Goal: Task Accomplishment & Management: Use online tool/utility

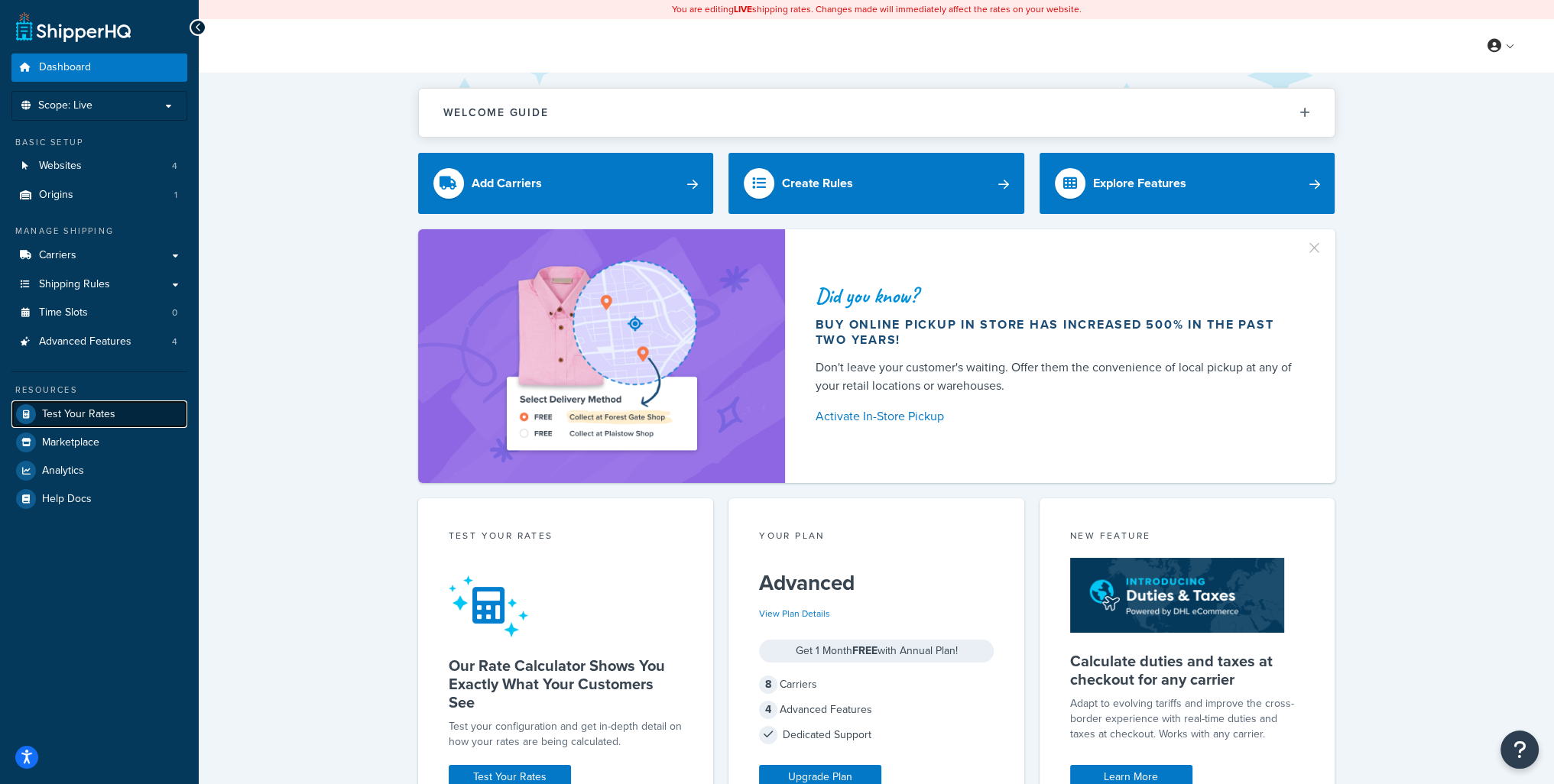
click at [59, 408] on span "Test Your Rates" at bounding box center [79, 414] width 73 height 13
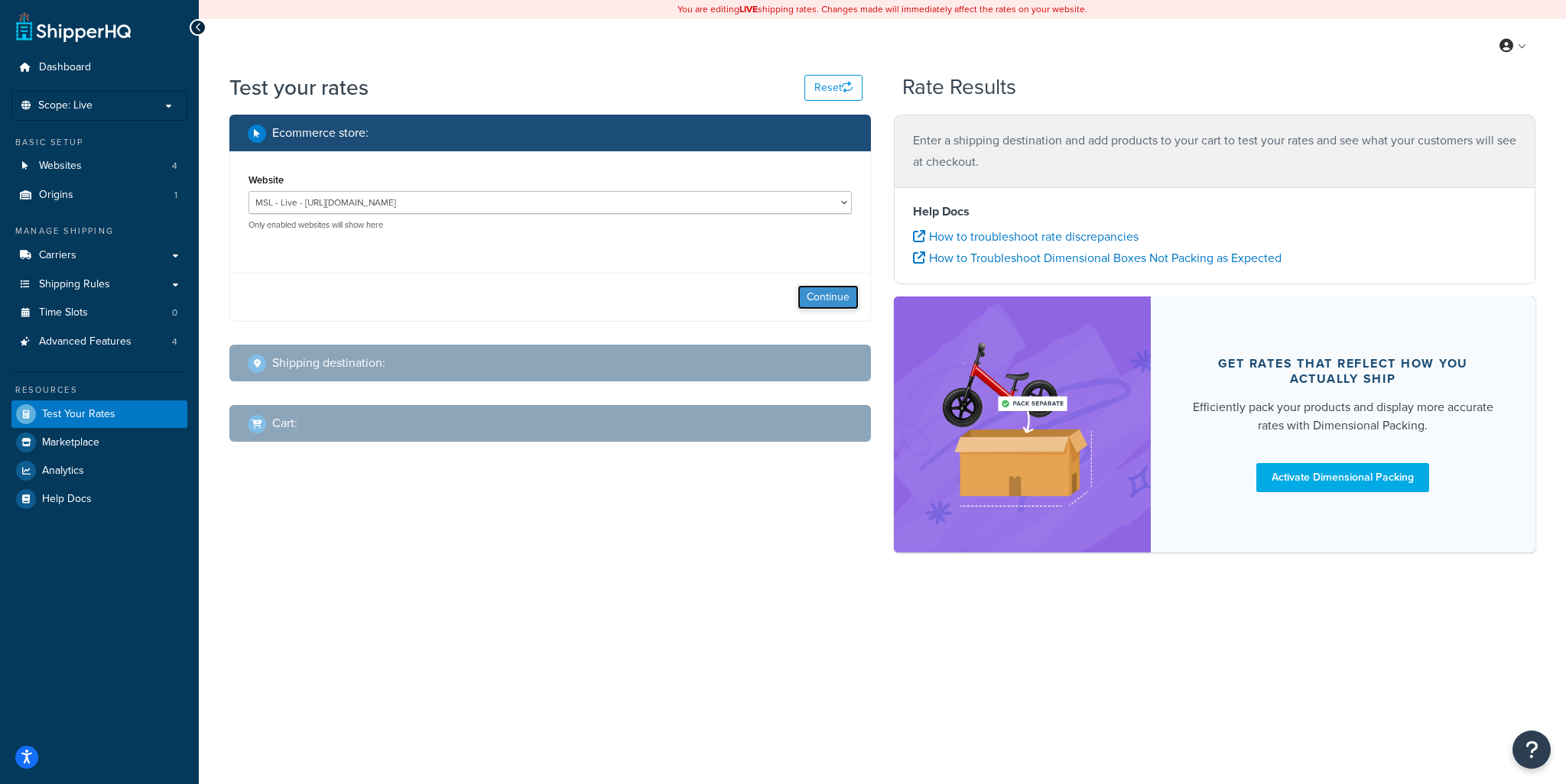
click at [819, 302] on button "Continue" at bounding box center [828, 297] width 61 height 24
select select "[GEOGRAPHIC_DATA]"
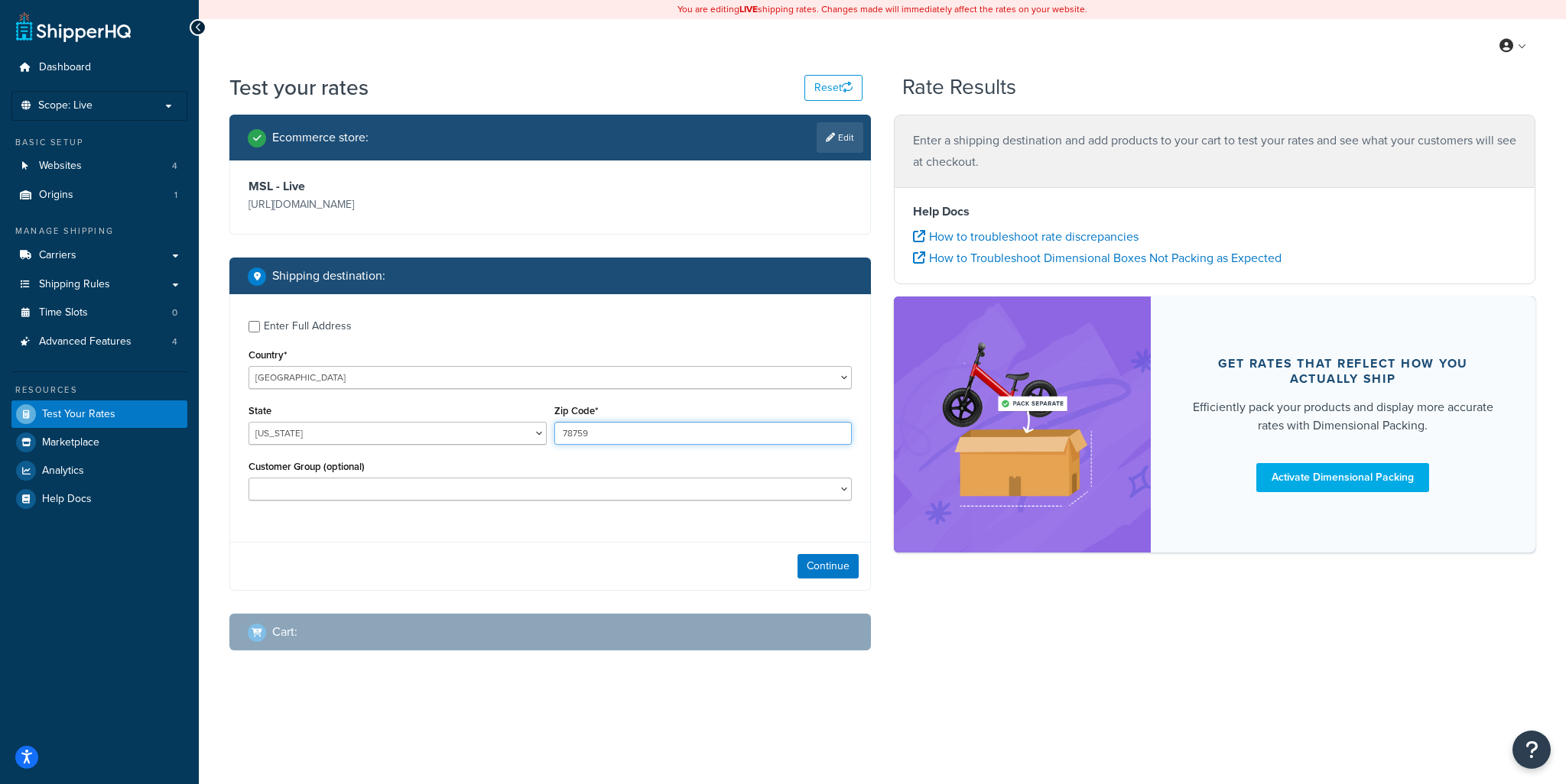
drag, startPoint x: 586, startPoint y: 428, endPoint x: 420, endPoint y: 423, distance: 166.1
click at [421, 423] on div "State [US_STATE] [US_STATE] [US_STATE] [US_STATE] [US_STATE] Armed Forces Ameri…" at bounding box center [550, 428] width 611 height 55
type input "94103"
click at [382, 442] on select "[US_STATE] [US_STATE] [US_STATE] [US_STATE] [US_STATE] Armed Forces Americas Ar…" at bounding box center [397, 433] width 298 height 23
select select "CA"
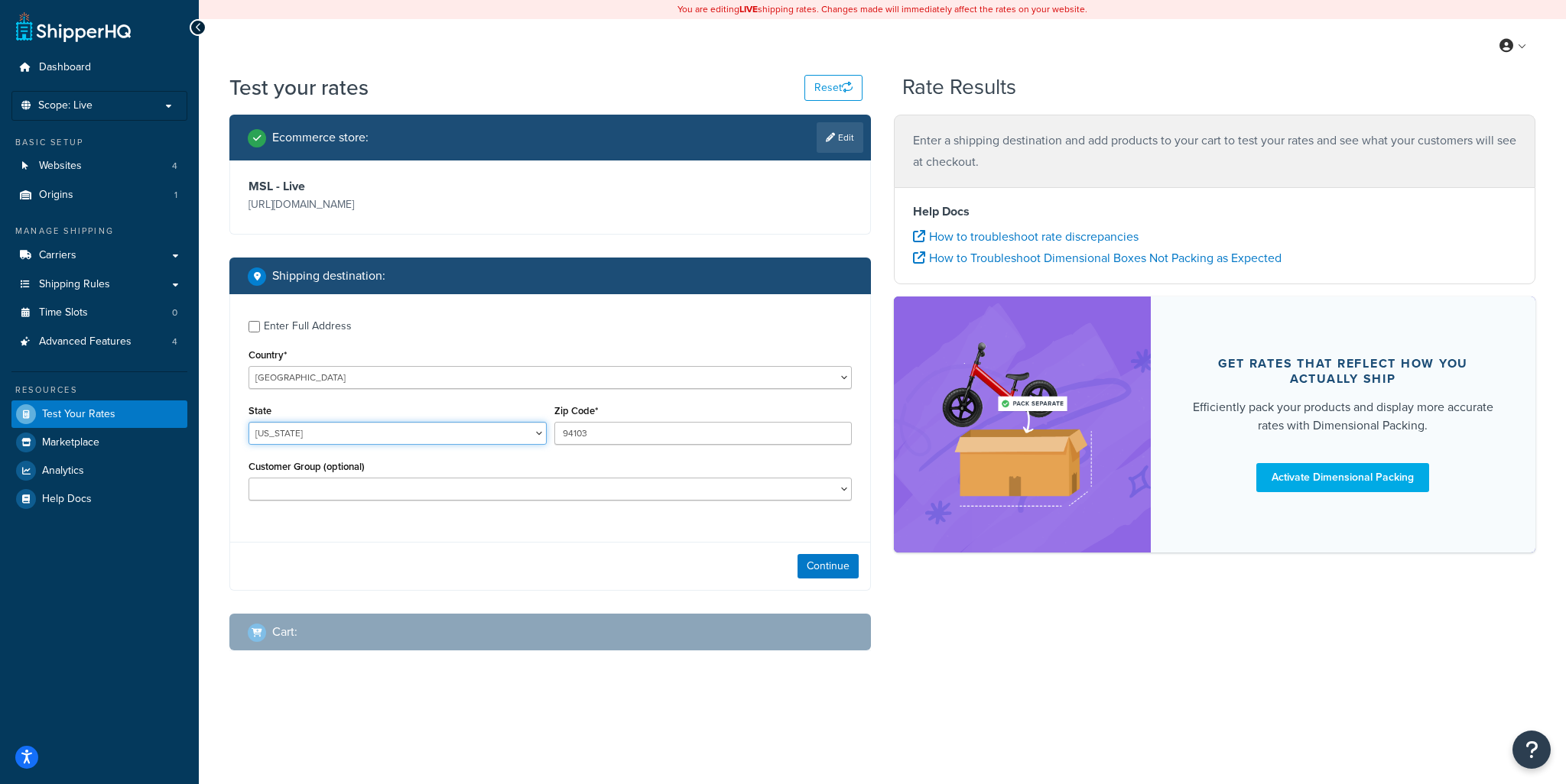
click at [249, 422] on select "[US_STATE] [US_STATE] [US_STATE] [US_STATE] [US_STATE] Armed Forces Americas Ar…" at bounding box center [397, 433] width 298 height 23
click at [822, 564] on button "Continue" at bounding box center [828, 566] width 61 height 24
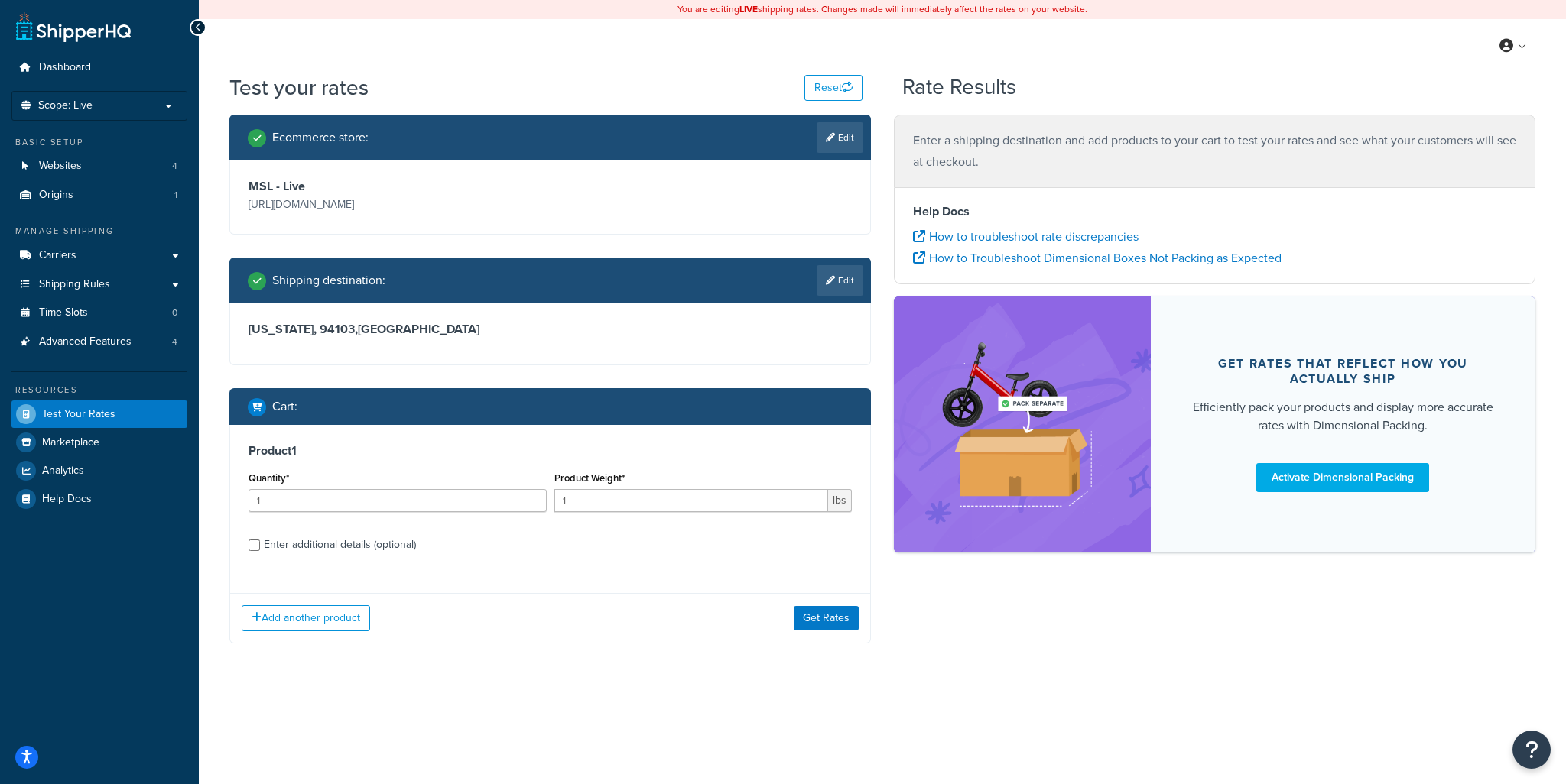
click at [274, 542] on div "Enter additional details (optional)" at bounding box center [339, 545] width 152 height 21
click at [260, 542] on input "Enter additional details (optional)" at bounding box center [254, 545] width 12 height 12
checkbox input "true"
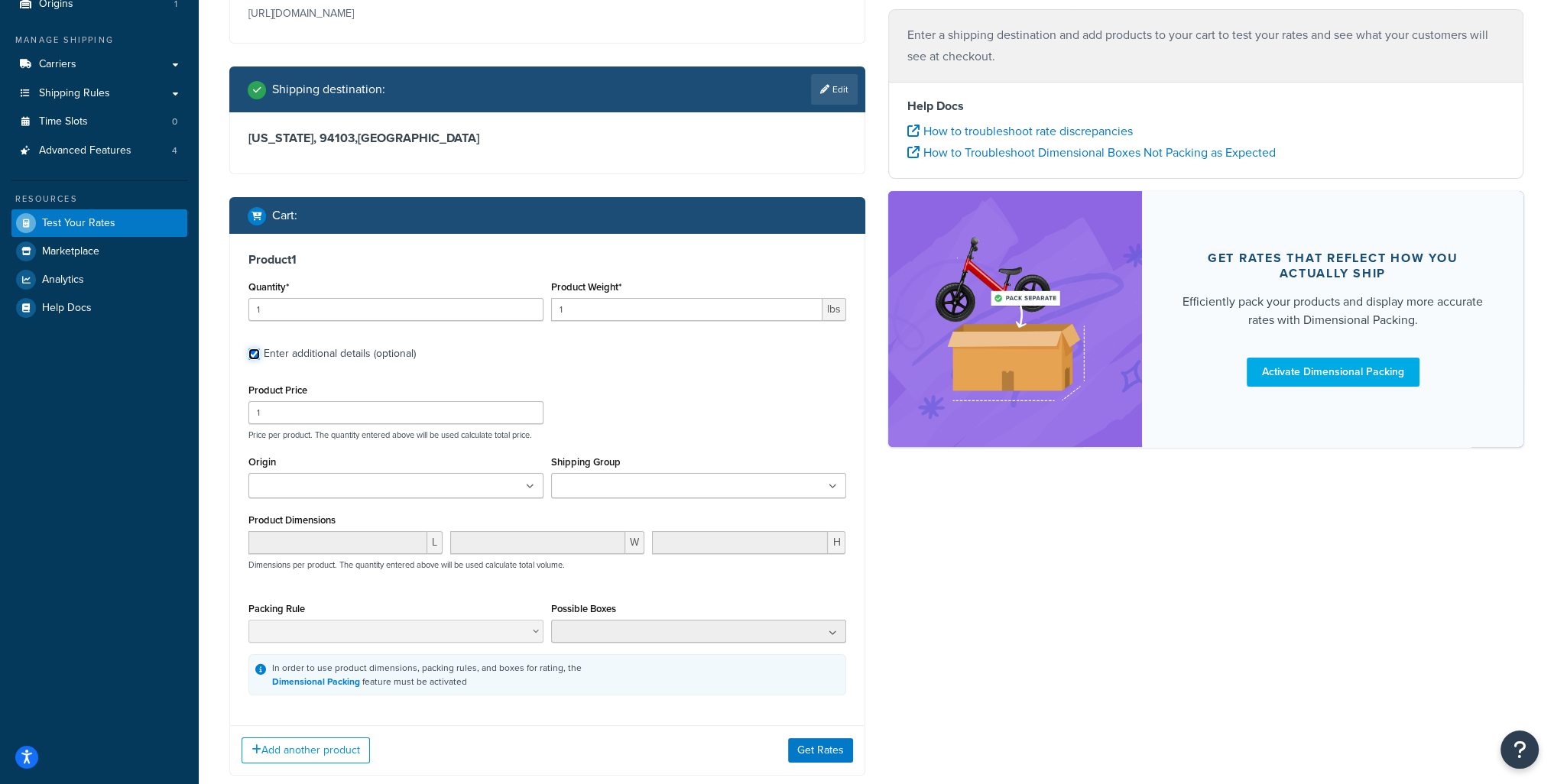
scroll to position [201, 0]
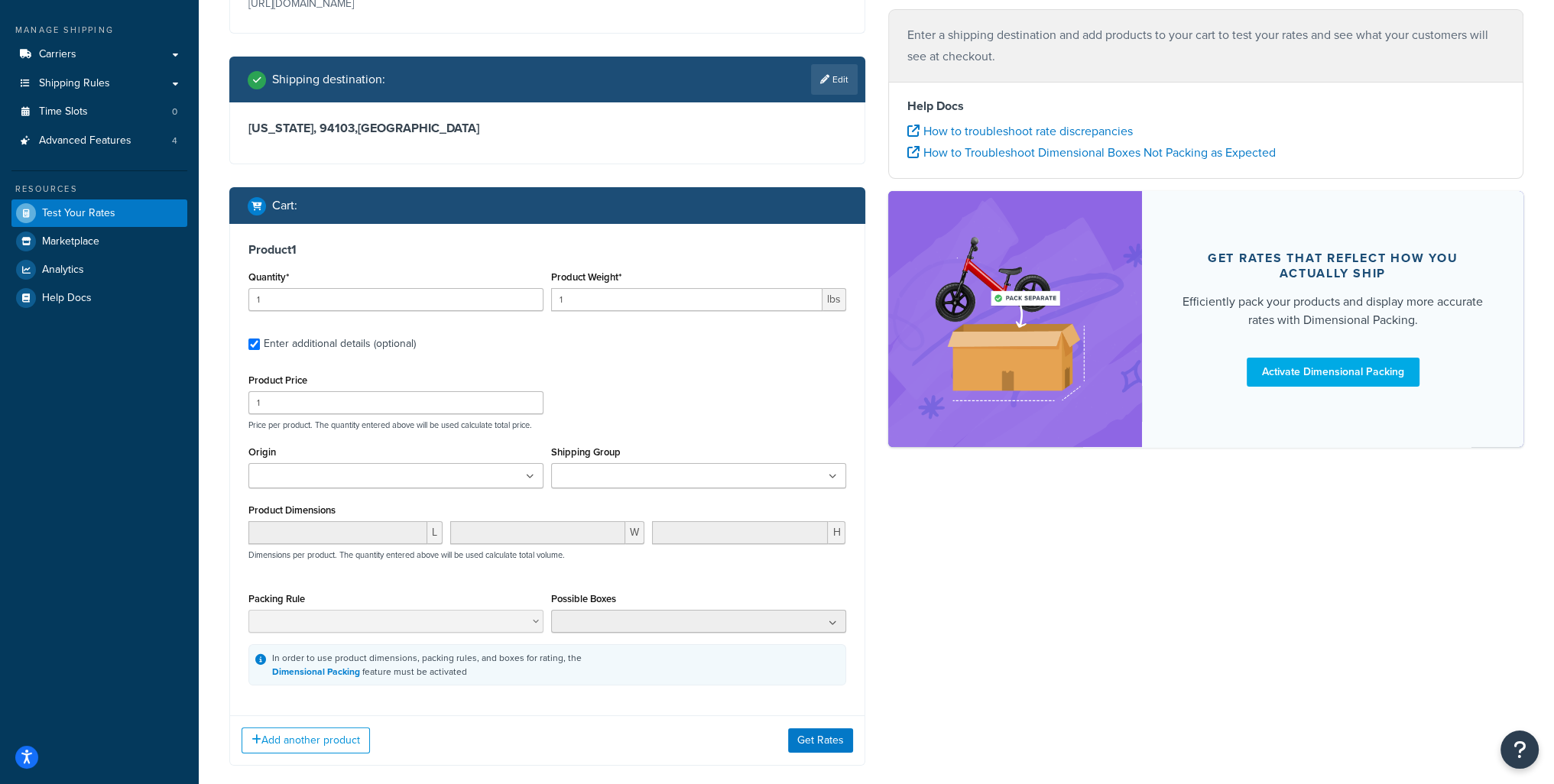
click at [603, 481] on input "Shipping Group" at bounding box center [623, 477] width 135 height 17
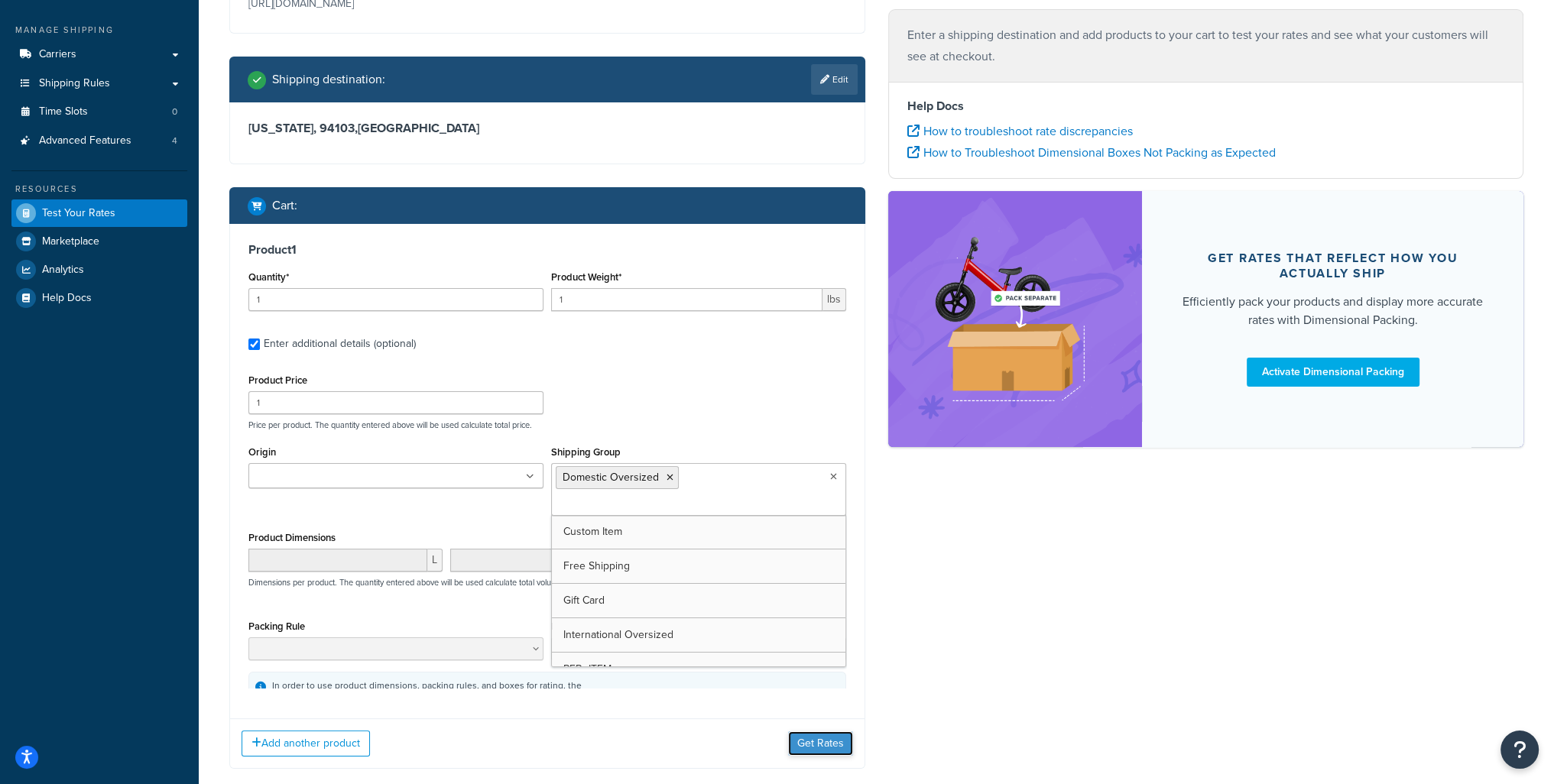
click at [814, 739] on button "Get Rates" at bounding box center [820, 743] width 65 height 24
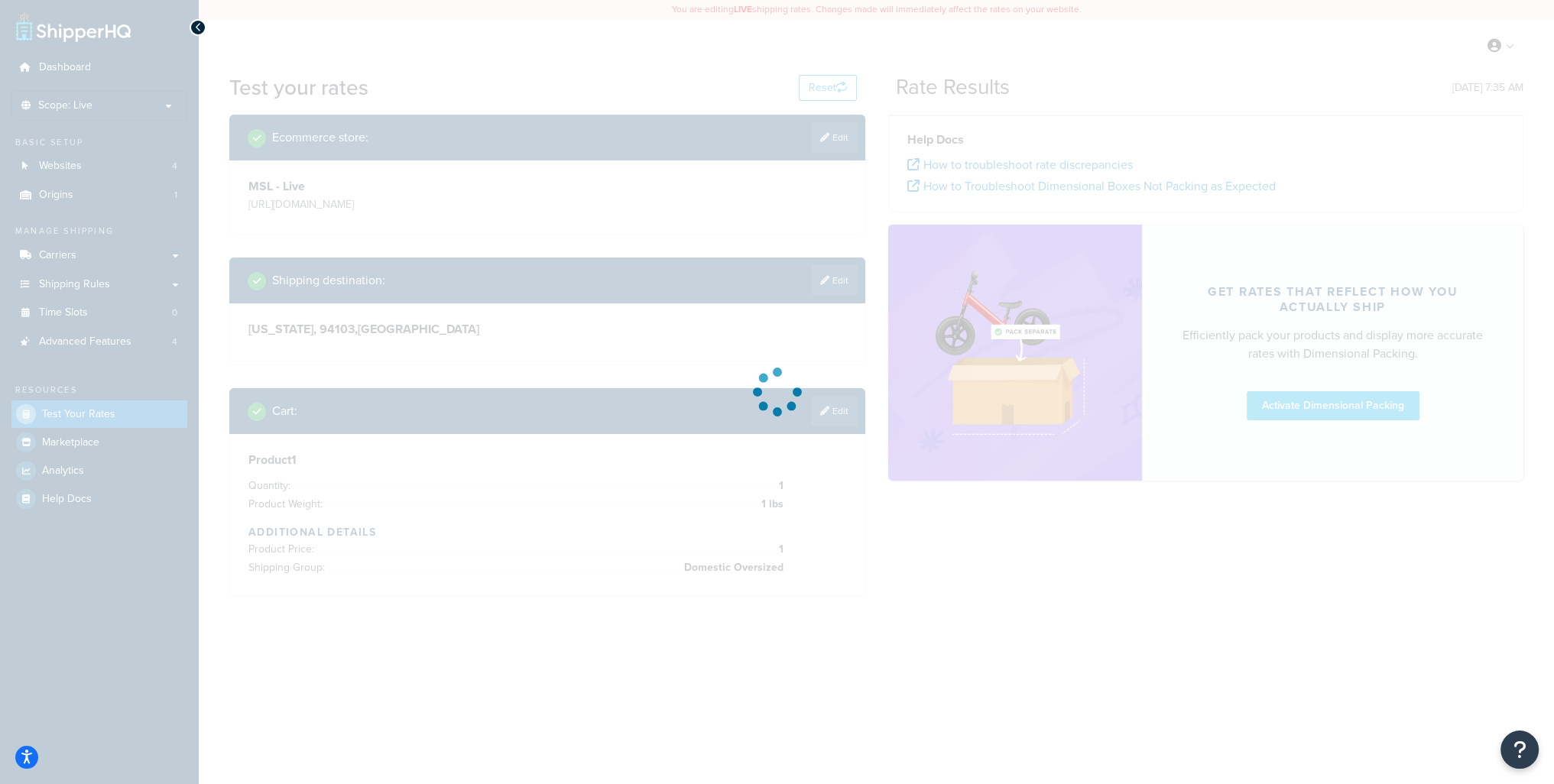
scroll to position [0, 0]
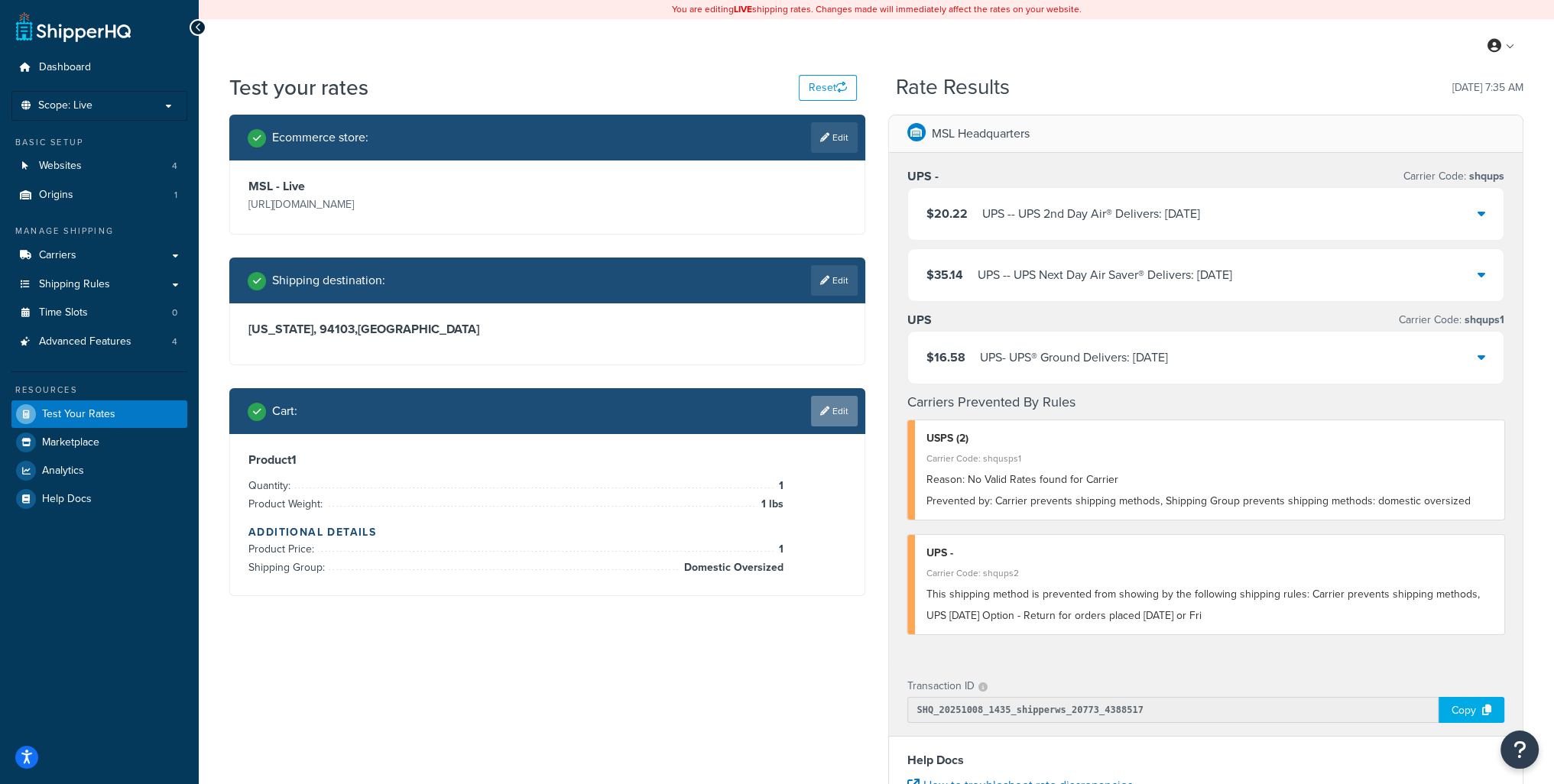
click at [839, 408] on link "Edit" at bounding box center [835, 411] width 47 height 30
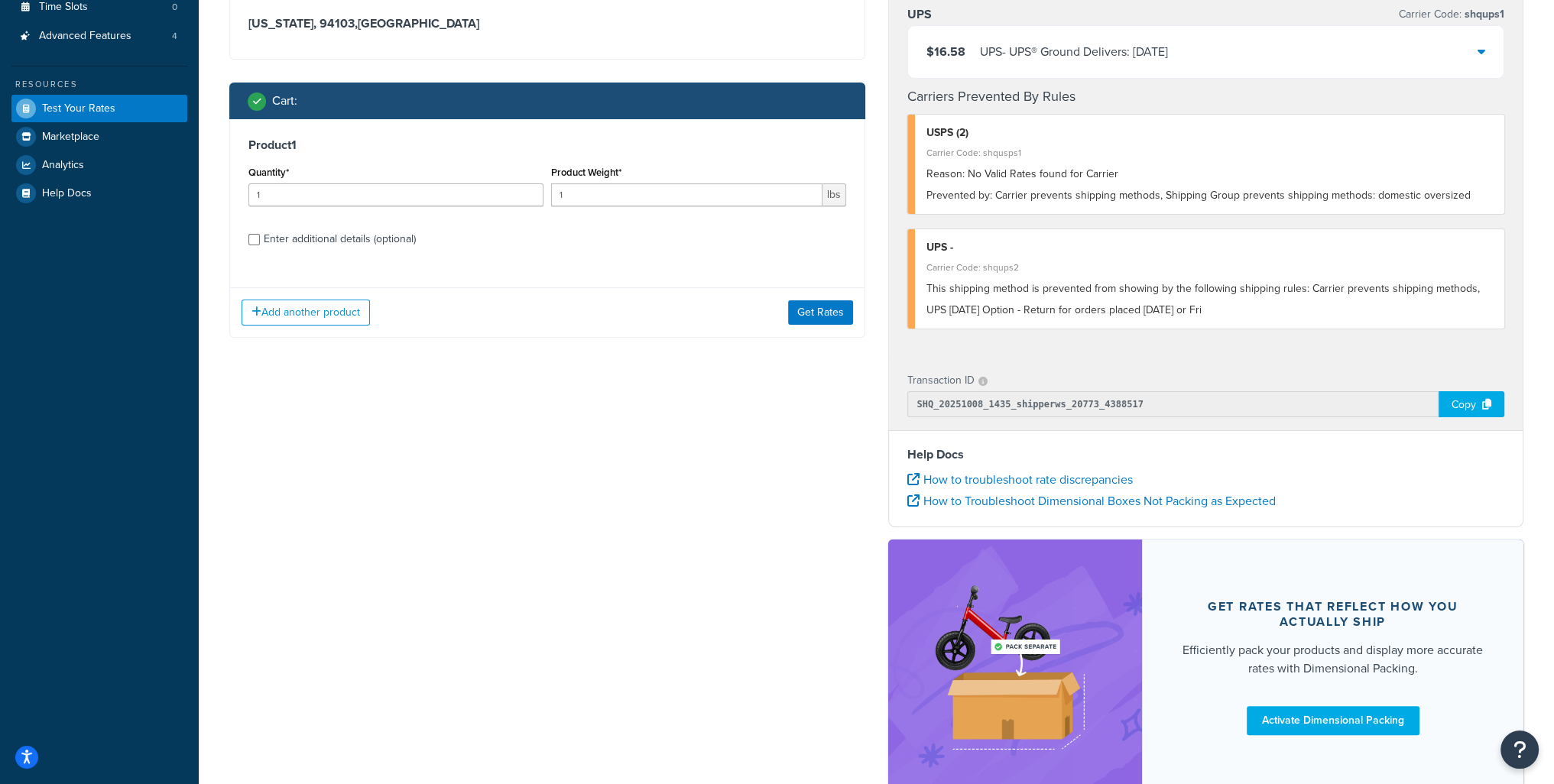
scroll to position [229, 0]
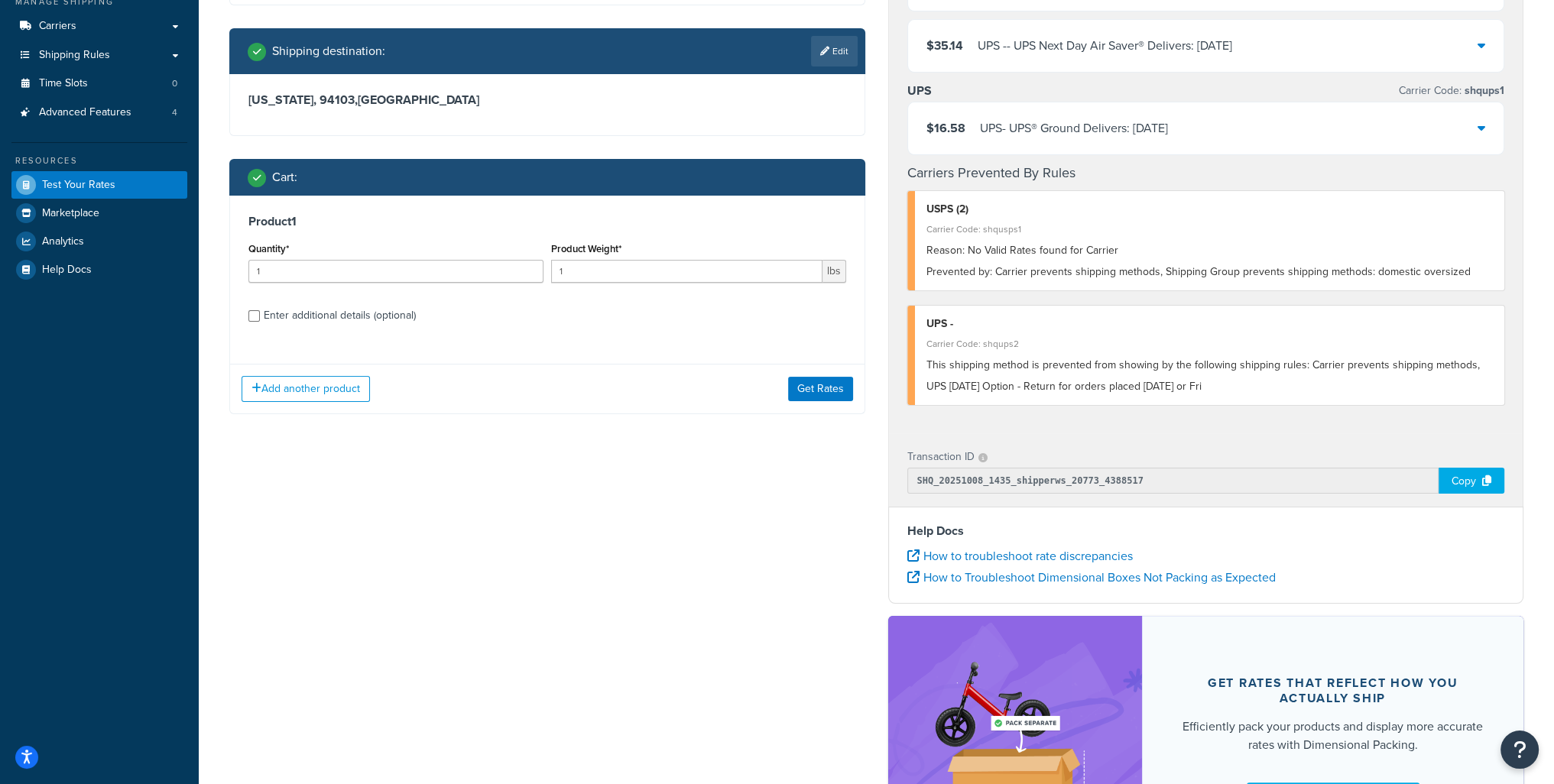
click at [319, 322] on div "Enter additional details (optional)" at bounding box center [339, 315] width 152 height 21
click at [260, 322] on input "Enter additional details (optional)" at bounding box center [254, 316] width 12 height 12
checkbox input "true"
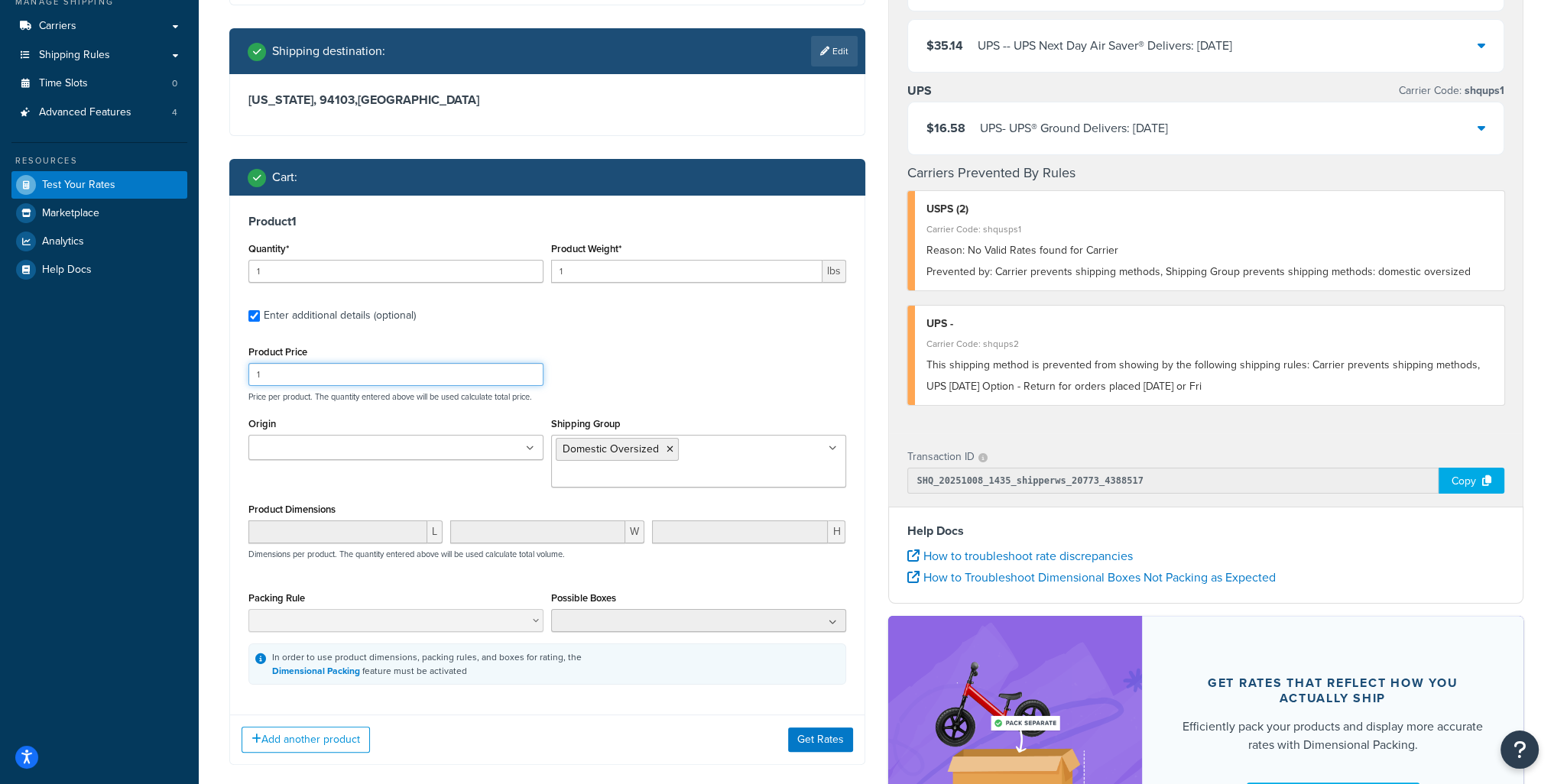
click at [138, 363] on div "Dashboard Scope: Live Basic Setup Websites 4 Origins 1 Manage Shipping Carriers…" at bounding box center [777, 367] width 1554 height 1194
type input "800"
click at [839, 728] on button "Get Rates" at bounding box center [820, 739] width 65 height 24
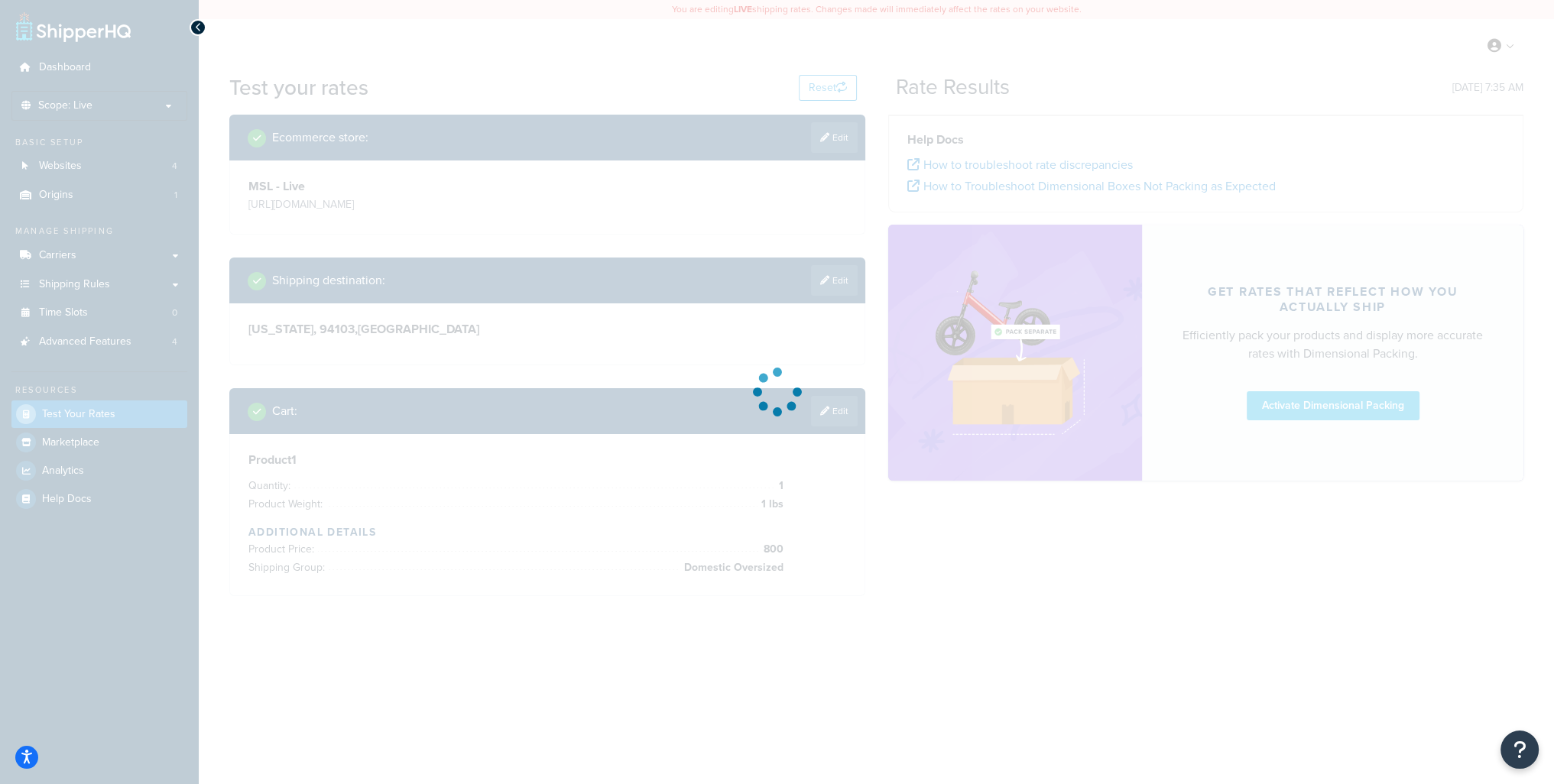
scroll to position [0, 0]
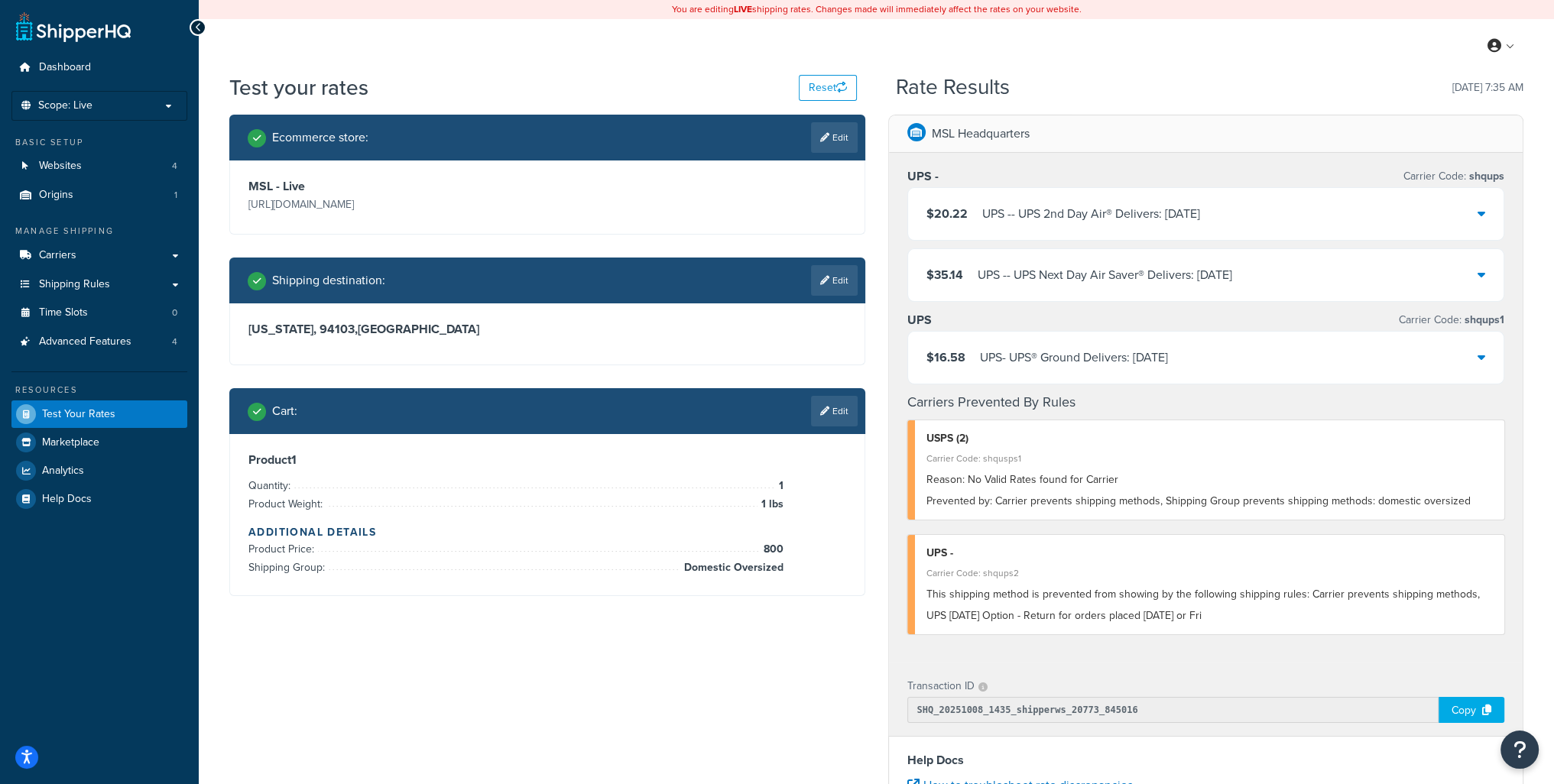
click at [711, 686] on div "Ecommerce store : Edit MSL - Live [URL][DOMAIN_NAME] Shipping destination : Edi…" at bounding box center [876, 615] width 1317 height 1001
click at [547, 768] on div "Ecommerce store : Edit MSL - Live [URL][DOMAIN_NAME] Shipping destination : Edi…" at bounding box center [876, 615] width 1317 height 1001
click at [543, 698] on div "Ecommerce store : Edit MSL - Live [URL][DOMAIN_NAME] Shipping destination : Edi…" at bounding box center [876, 615] width 1317 height 1001
click at [838, 413] on link "Edit" at bounding box center [835, 411] width 47 height 30
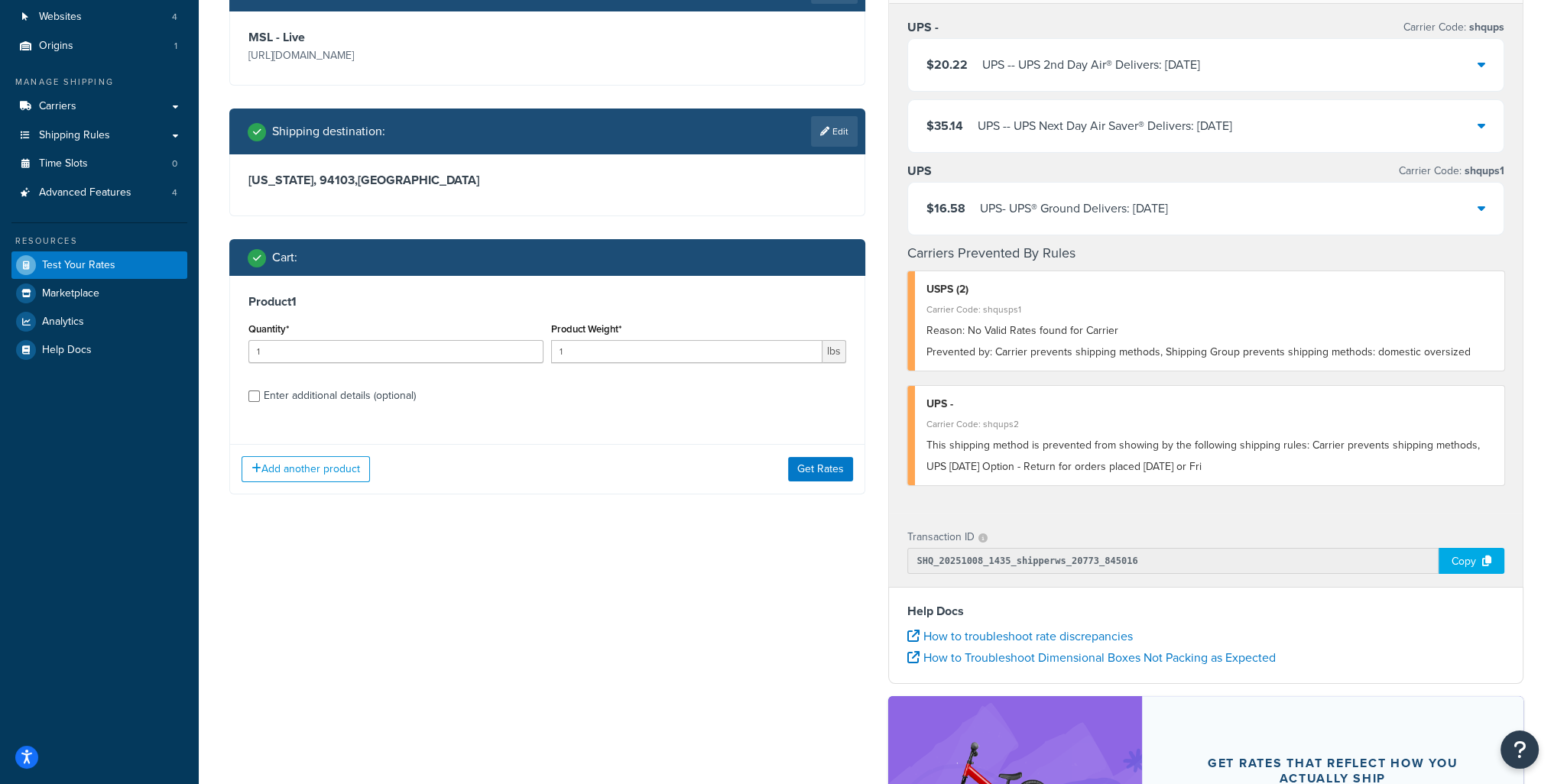
scroll to position [153, 0]
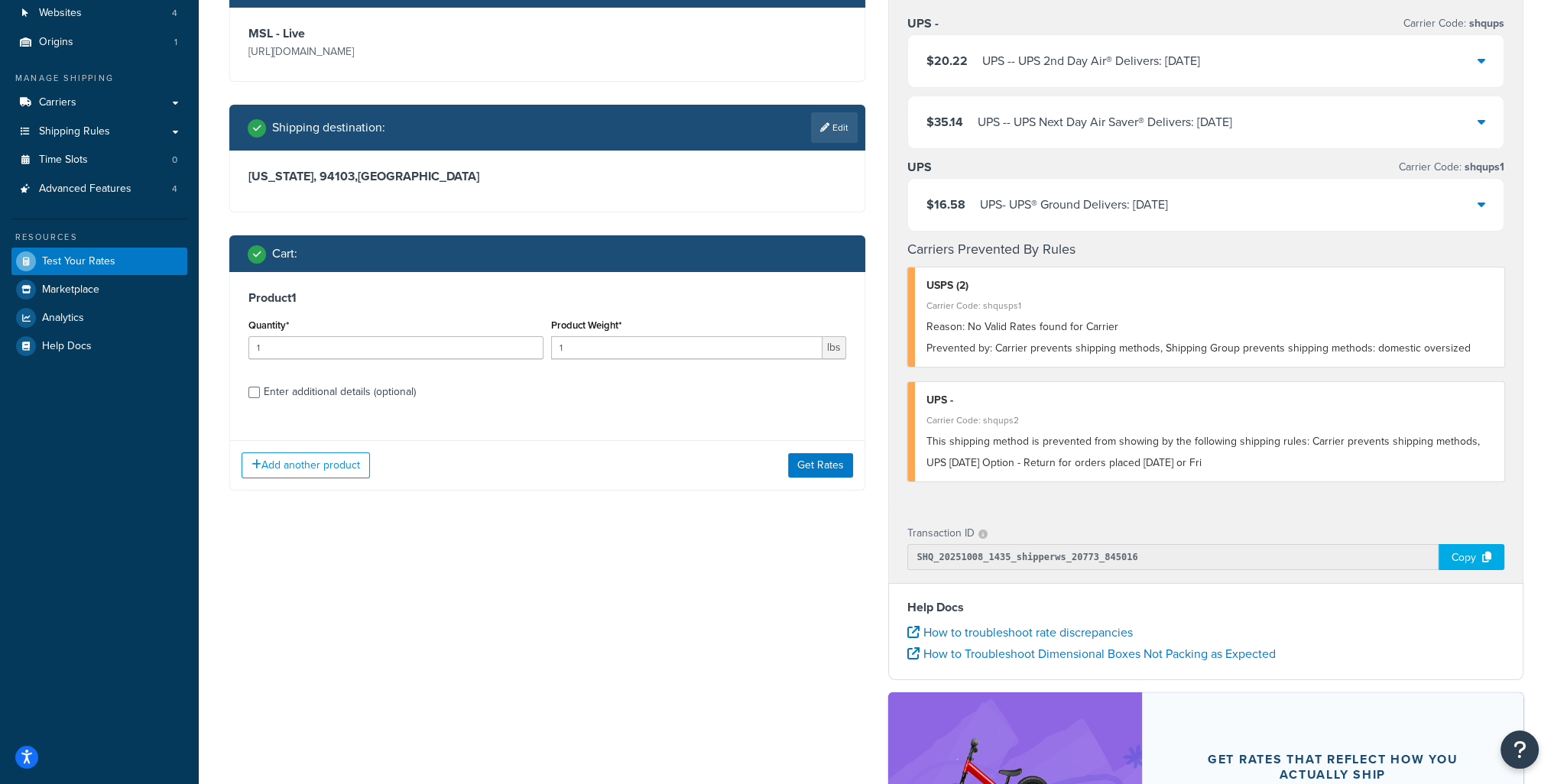
click at [309, 393] on div "Enter additional details (optional)" at bounding box center [339, 392] width 152 height 21
click at [260, 393] on input "Enter additional details (optional)" at bounding box center [254, 392] width 12 height 12
checkbox input "true"
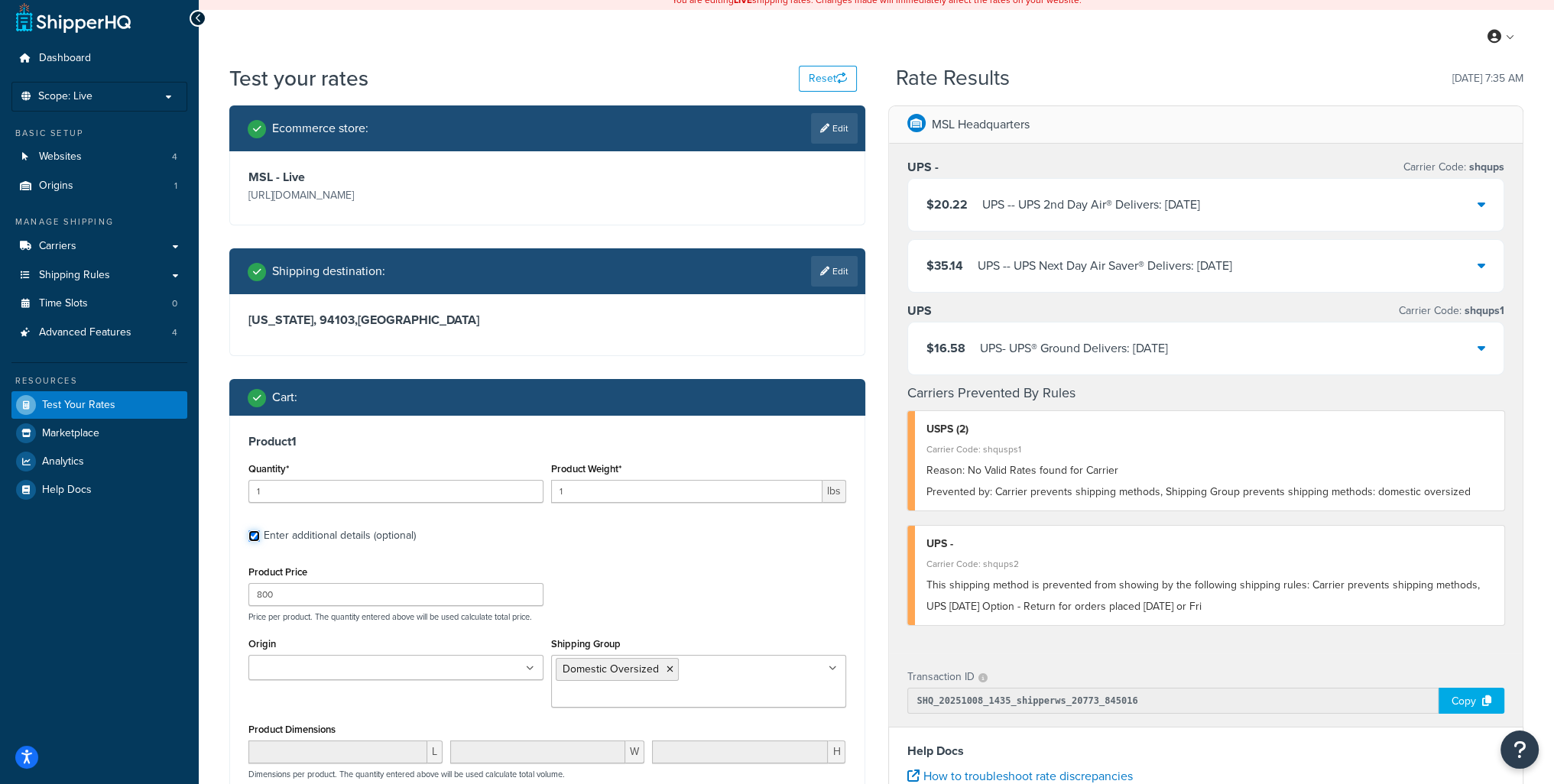
scroll to position [0, 0]
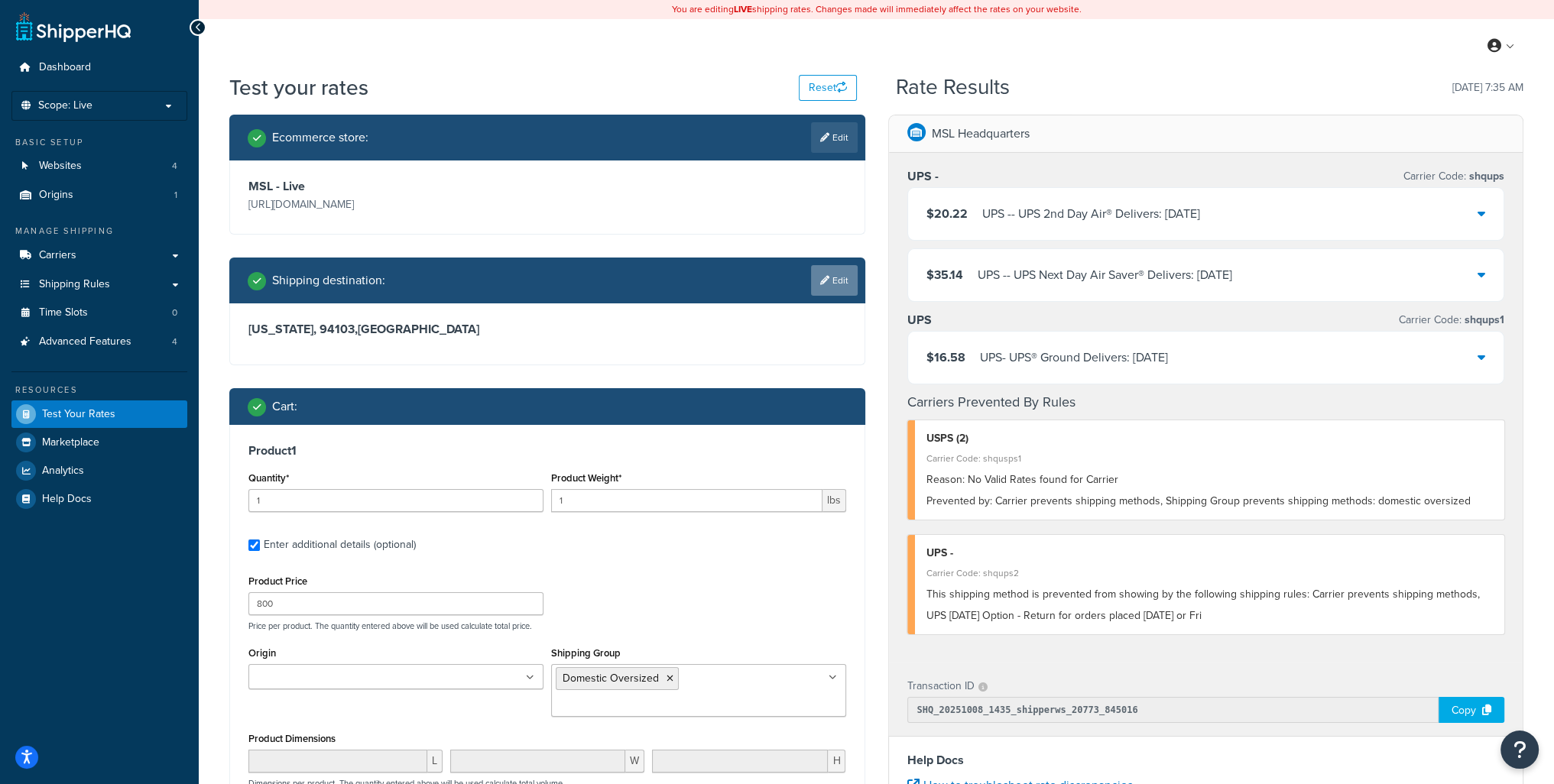
click at [836, 287] on link "Edit" at bounding box center [835, 280] width 47 height 30
select select "CA"
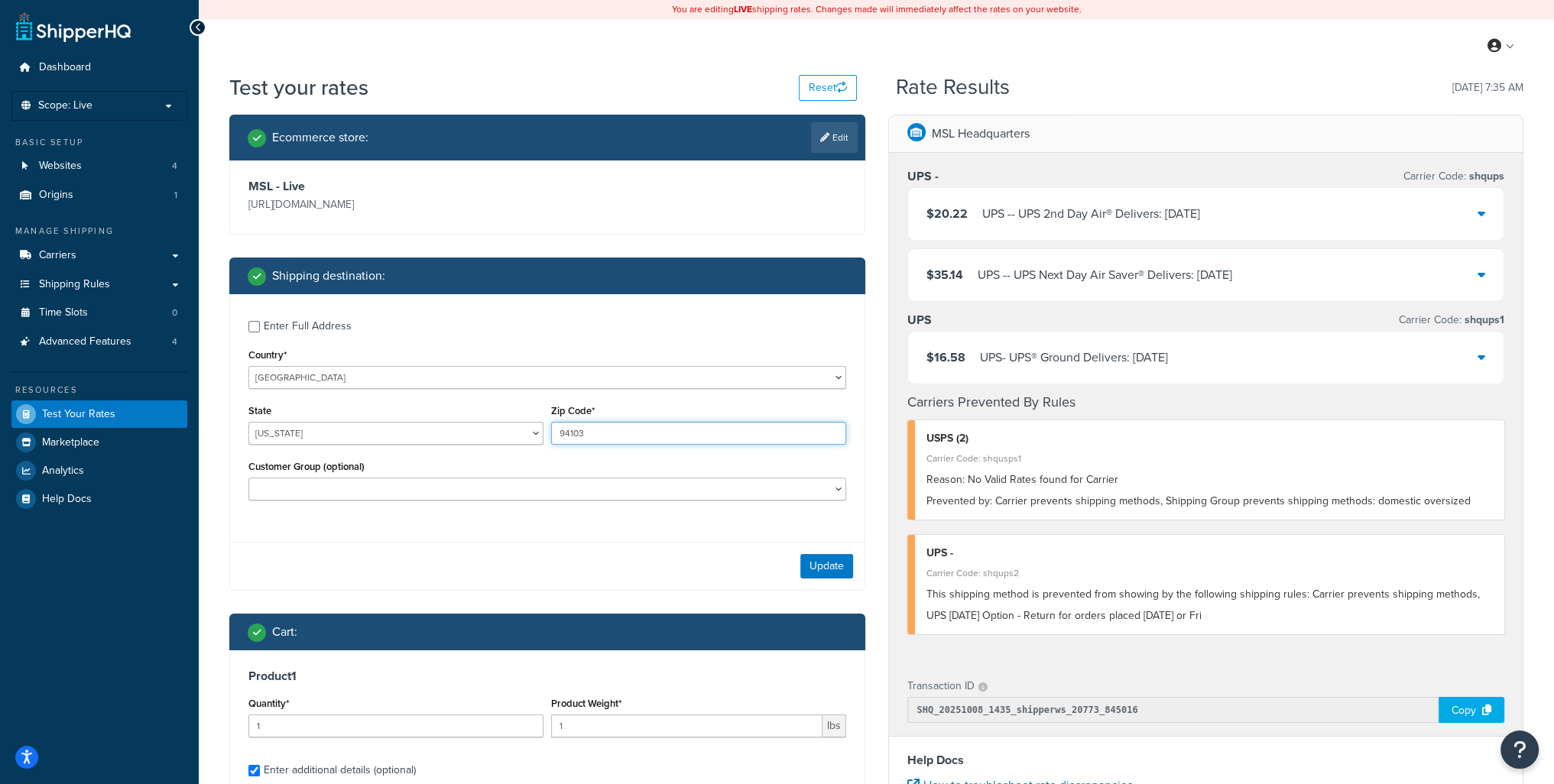
drag, startPoint x: 615, startPoint y: 431, endPoint x: 470, endPoint y: 435, distance: 145.1
click at [470, 435] on div "State [US_STATE] [US_STATE] [US_STATE] [US_STATE] [US_STATE] Armed Forces Ameri…" at bounding box center [547, 428] width 606 height 55
type input "9"
type input "60601"
click at [476, 435] on select "[US_STATE] [US_STATE] [US_STATE] [US_STATE] [US_STATE] Armed Forces Americas Ar…" at bounding box center [396, 433] width 295 height 23
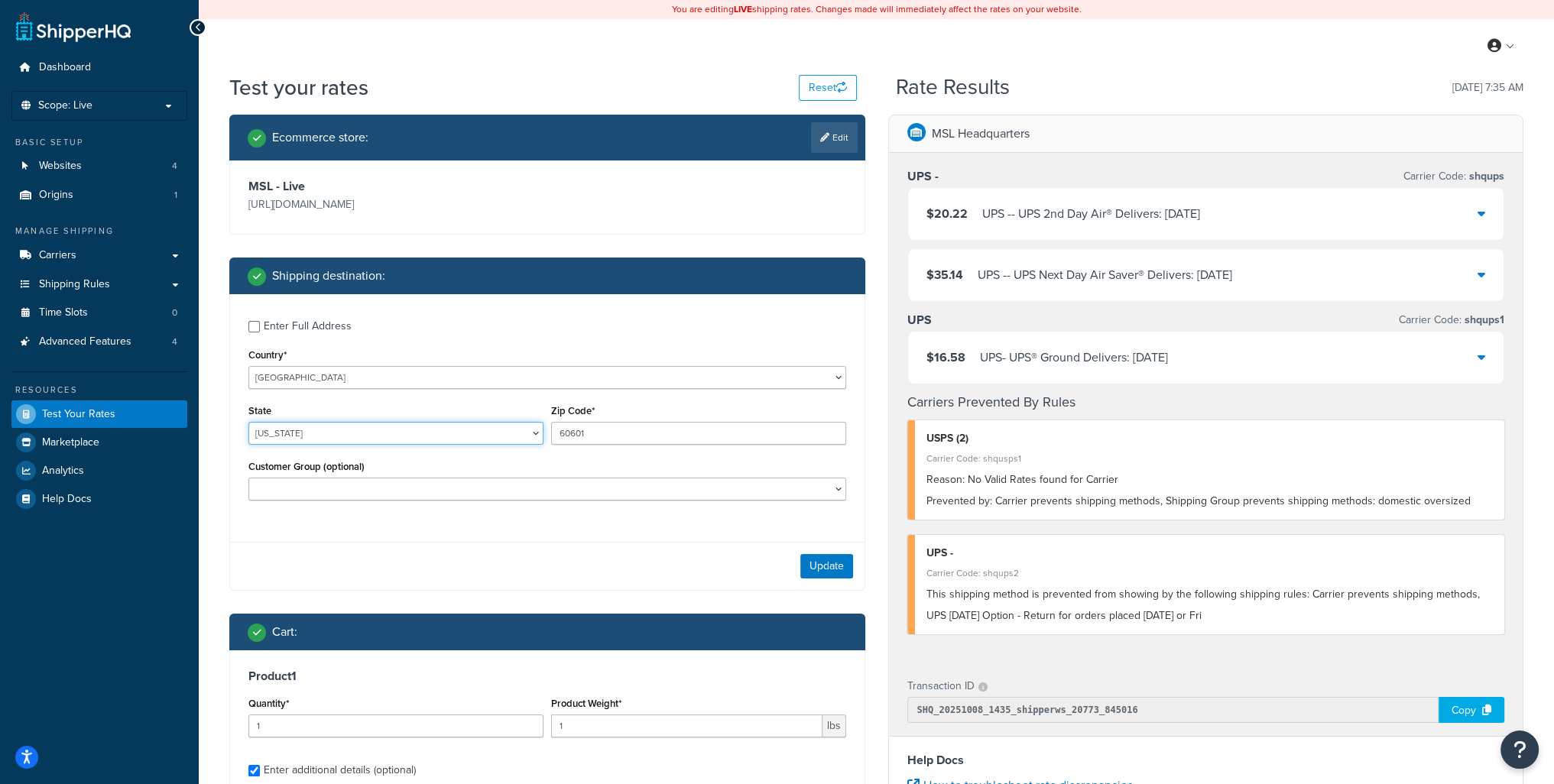
click at [249, 422] on select "[US_STATE] [US_STATE] [US_STATE] [US_STATE] [US_STATE] Armed Forces Americas Ar…" at bounding box center [396, 433] width 295 height 23
select select "IL"
click at [832, 571] on button "Update" at bounding box center [826, 566] width 52 height 24
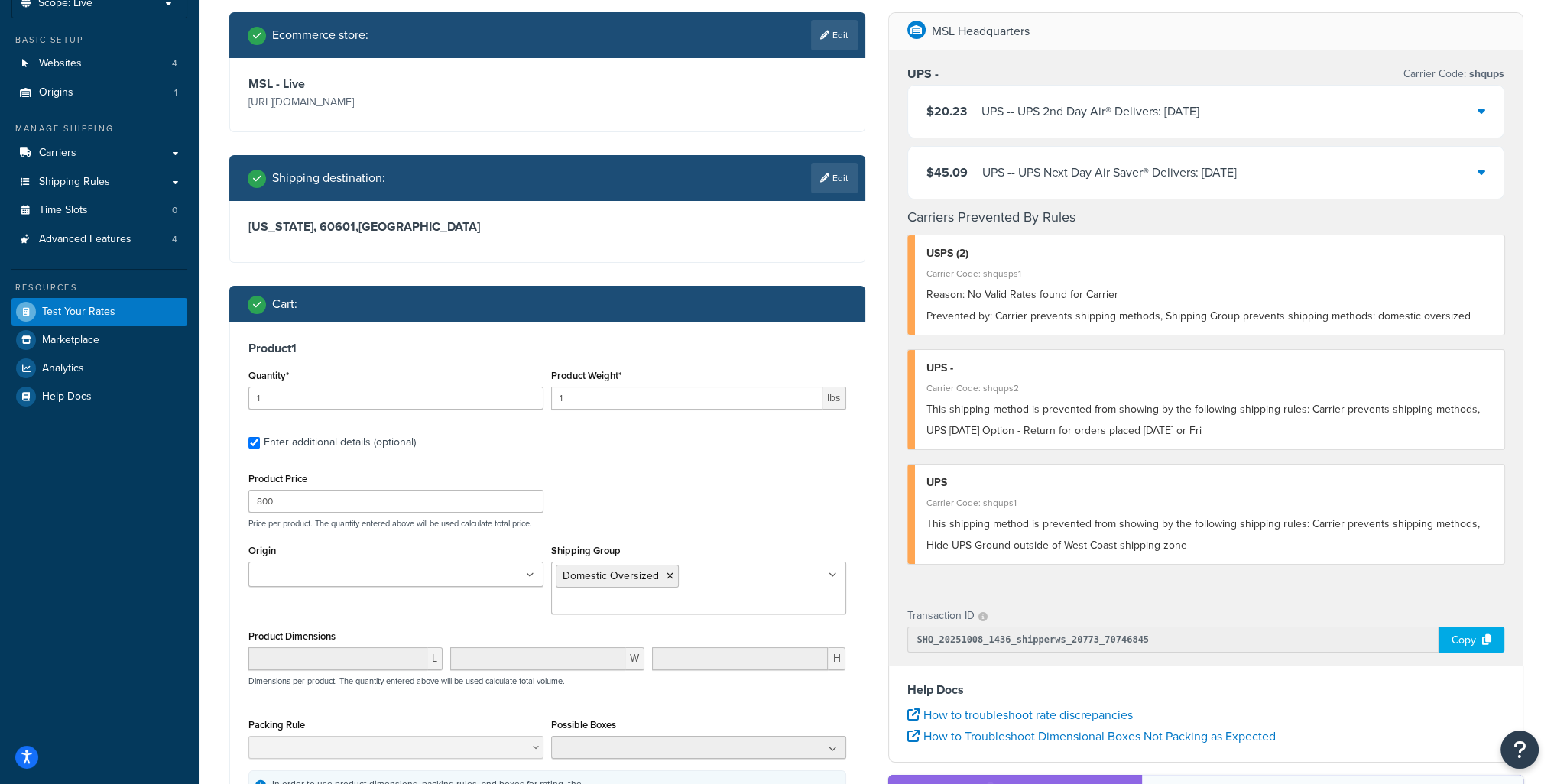
scroll to position [77, 0]
